Goal: Download file/media

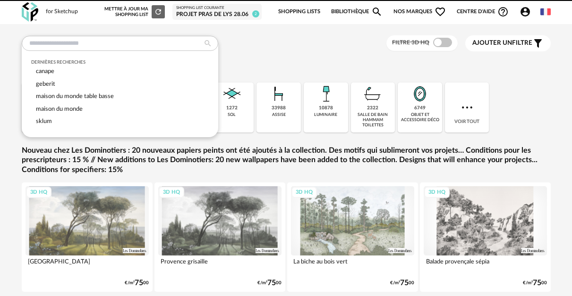
click at [109, 40] on input "text" at bounding box center [120, 43] width 196 height 15
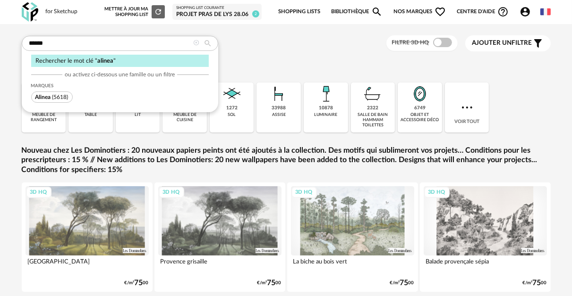
type input "******"
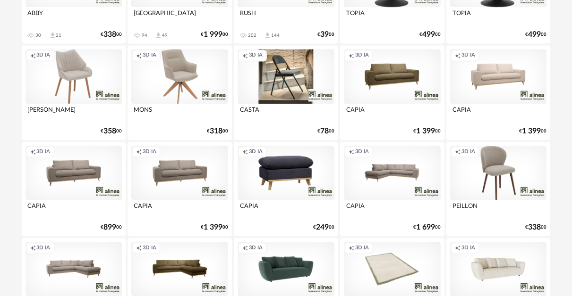
scroll to position [1818, 0]
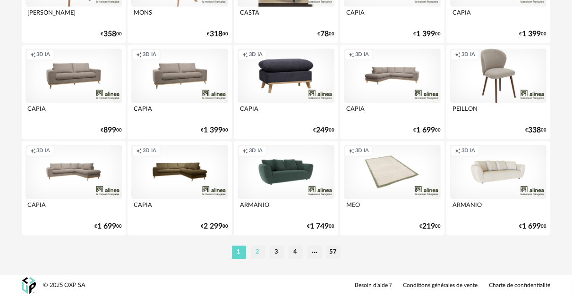
click at [256, 251] on li "2" at bounding box center [258, 252] width 14 height 13
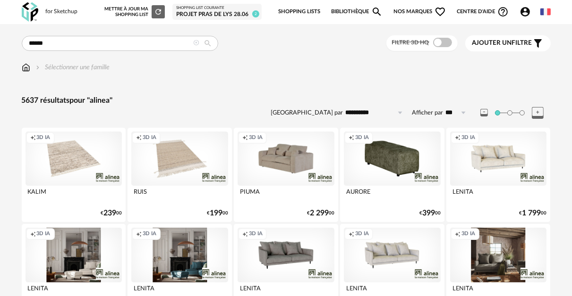
click at [74, 162] on div "Creation icon 3D IA" at bounding box center [73, 159] width 97 height 54
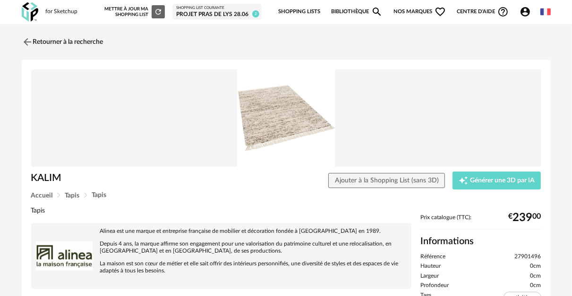
click at [268, 129] on img at bounding box center [286, 118] width 510 height 98
click at [26, 42] on img at bounding box center [26, 42] width 14 height 14
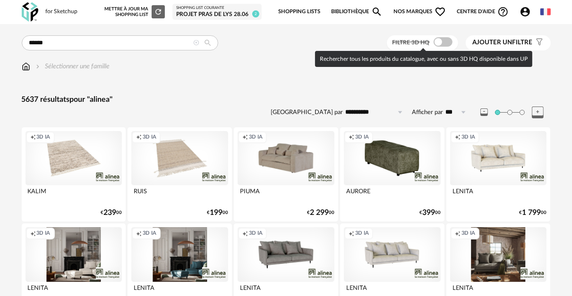
click at [439, 45] on span at bounding box center [442, 41] width 19 height 9
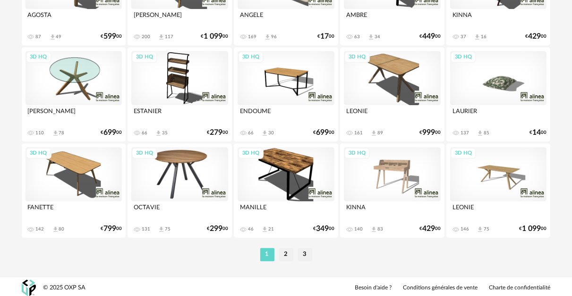
scroll to position [1817, 0]
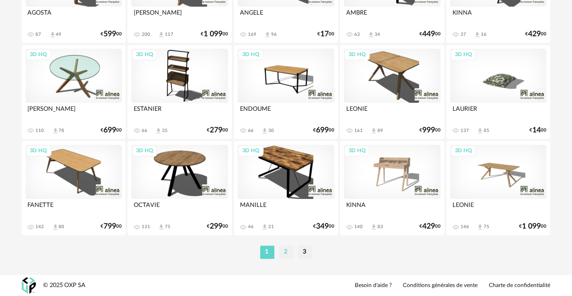
click at [287, 253] on li "2" at bounding box center [286, 252] width 14 height 13
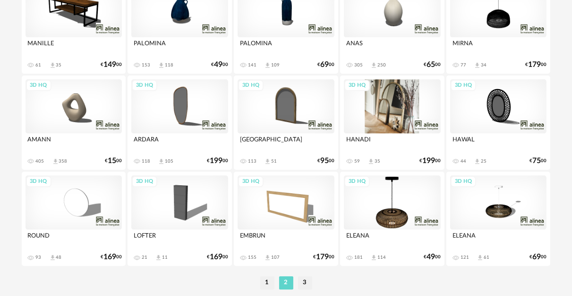
scroll to position [1793, 0]
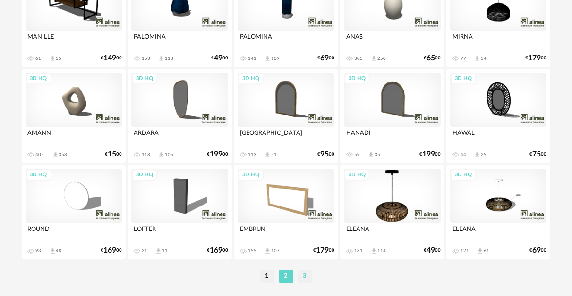
click at [305, 275] on li "3" at bounding box center [305, 276] width 14 height 13
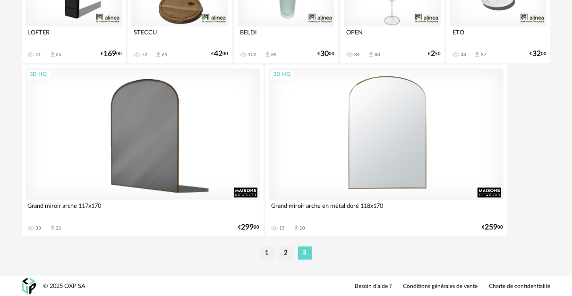
scroll to position [160, 0]
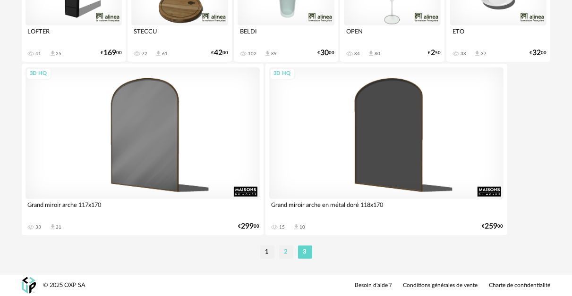
click at [291, 253] on li "2" at bounding box center [286, 252] width 14 height 13
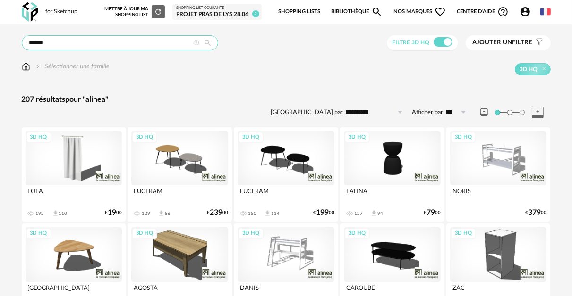
click at [140, 49] on input "******" at bounding box center [120, 42] width 196 height 15
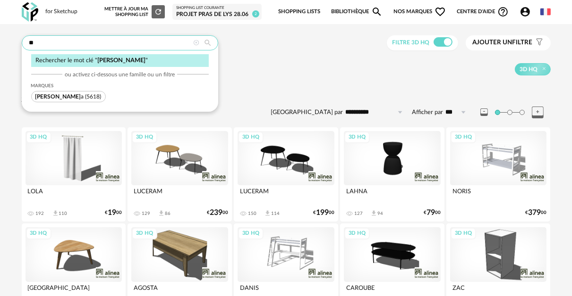
type input "*"
type input "********"
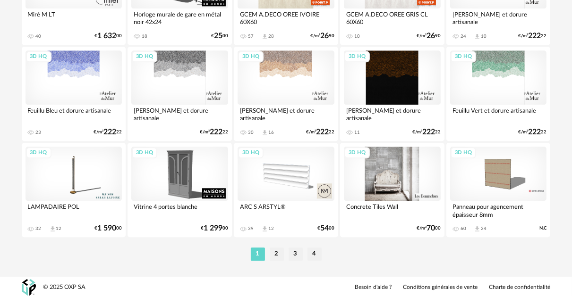
scroll to position [1817, 0]
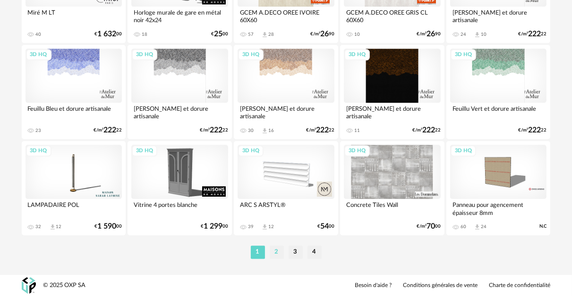
click at [273, 255] on li "2" at bounding box center [276, 252] width 14 height 13
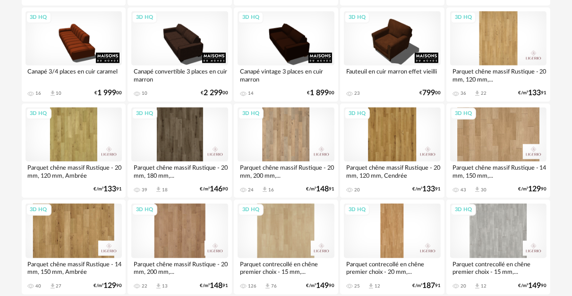
scroll to position [991, 0]
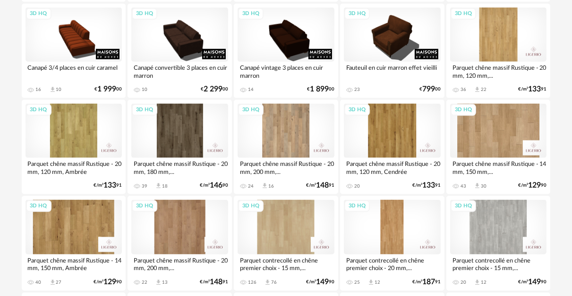
click at [79, 222] on div "3D HQ" at bounding box center [73, 227] width 97 height 54
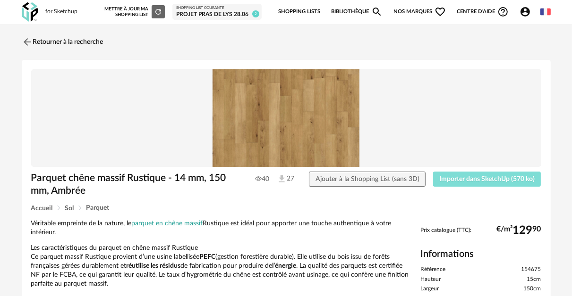
click at [478, 177] on span "Importer dans SketchUp (570 ko)" at bounding box center [486, 179] width 95 height 7
